Goal: Task Accomplishment & Management: Use online tool/utility

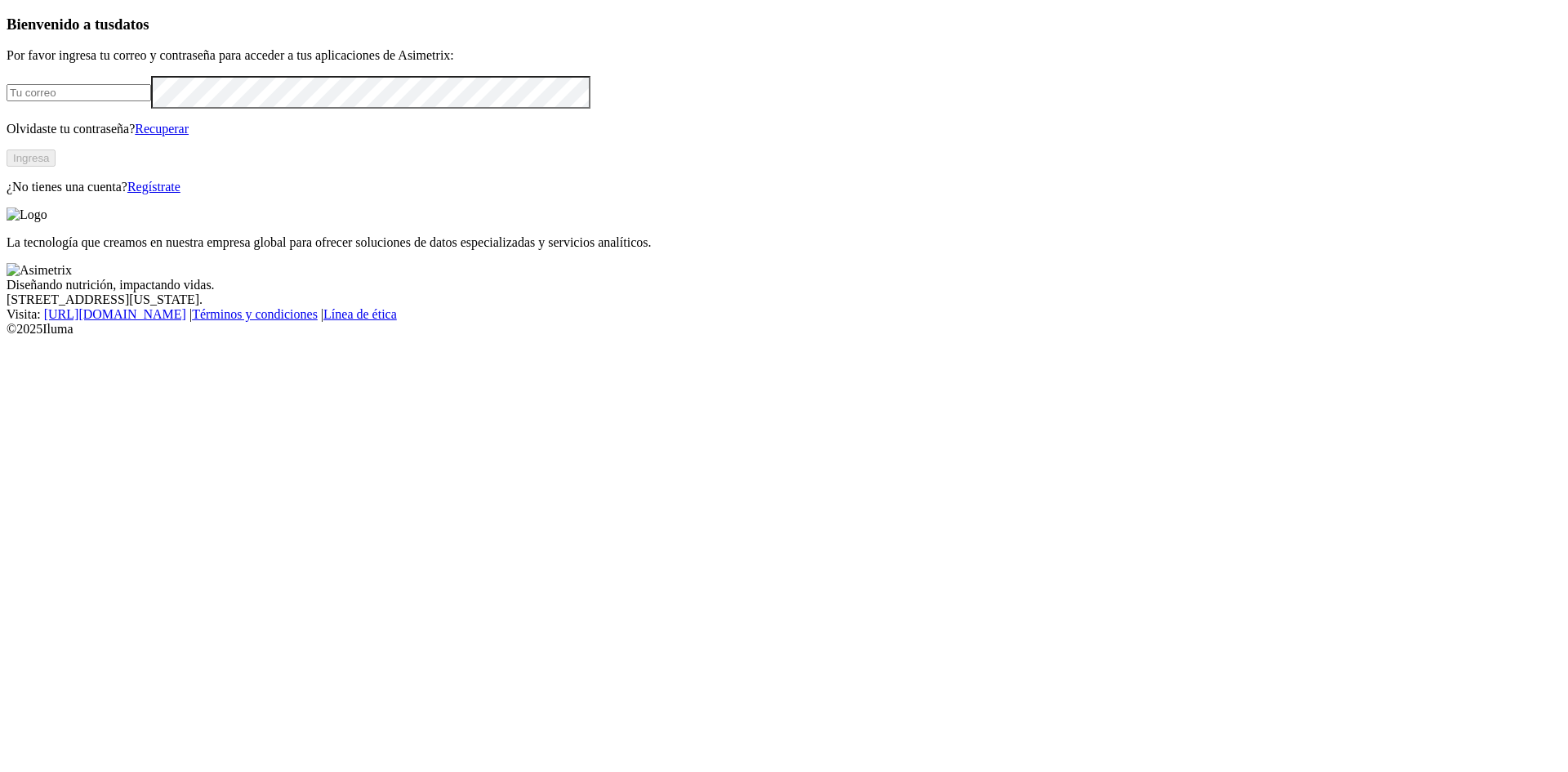
type input "[EMAIL_ADDRESS][DOMAIN_NAME]"
click at [55, 166] on button "Ingresa" at bounding box center [31, 158] width 49 height 17
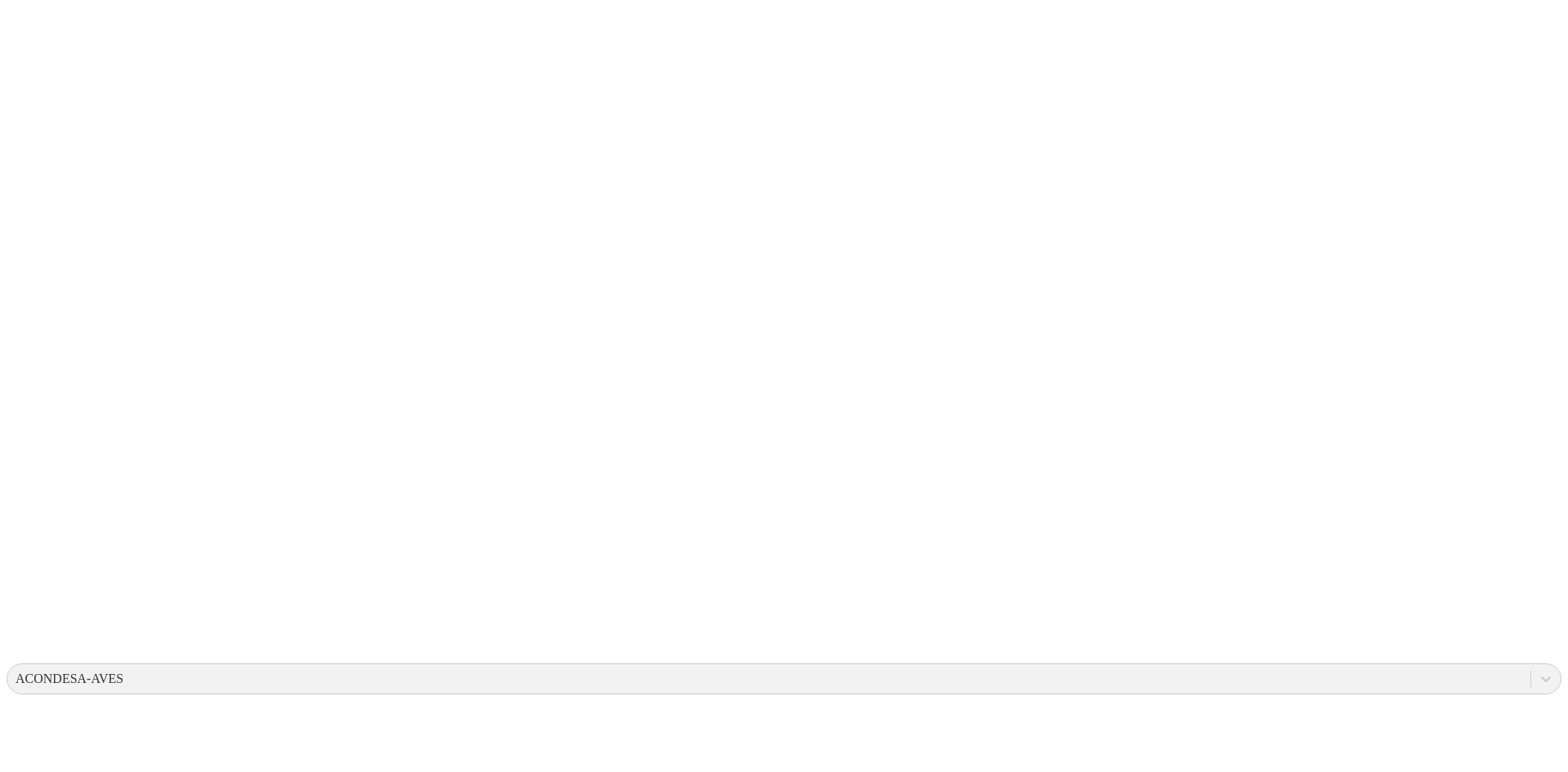
type input "[DATE]"
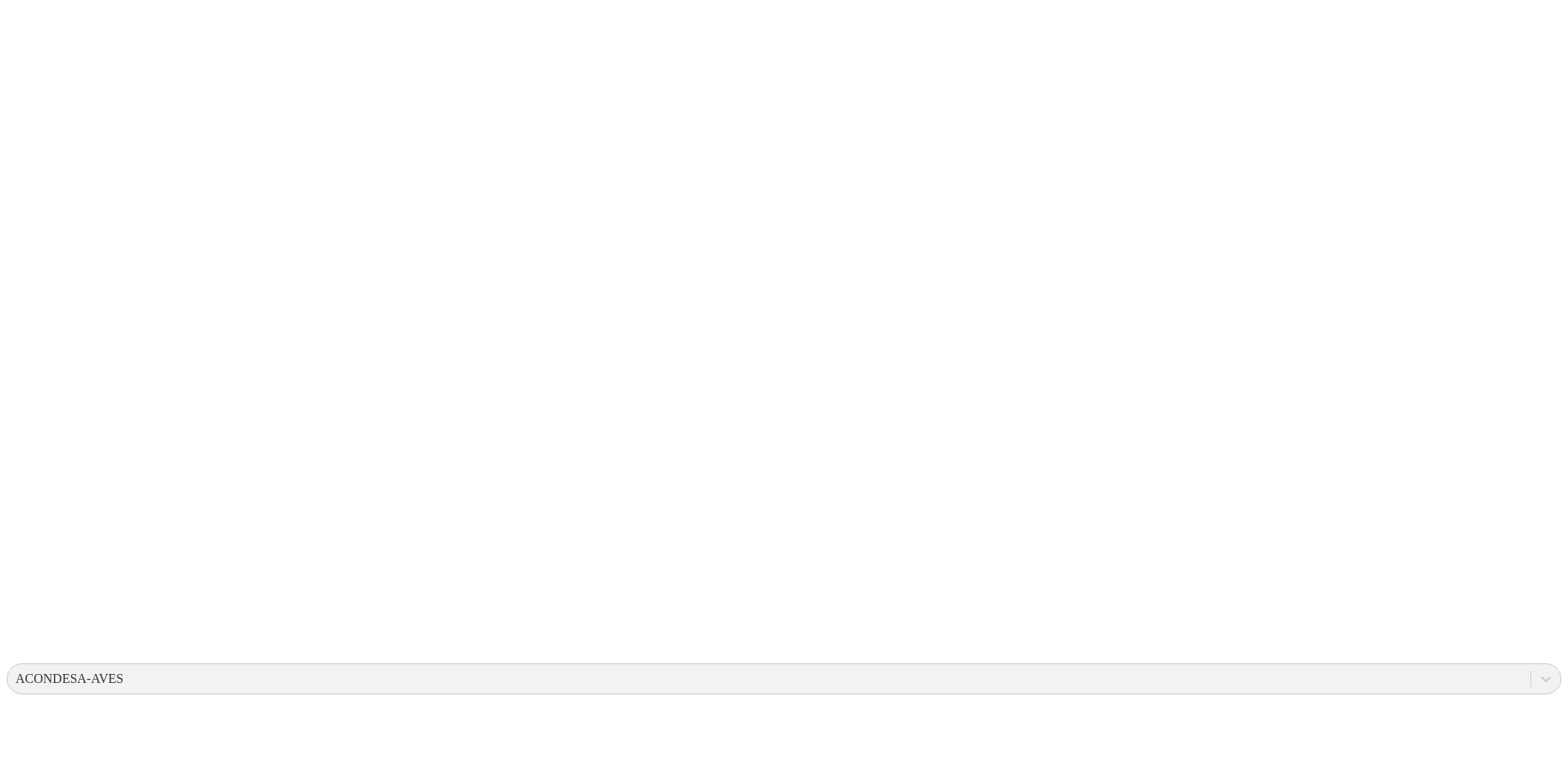
type input "18 de septiembre"
